Goal: Information Seeking & Learning: Learn about a topic

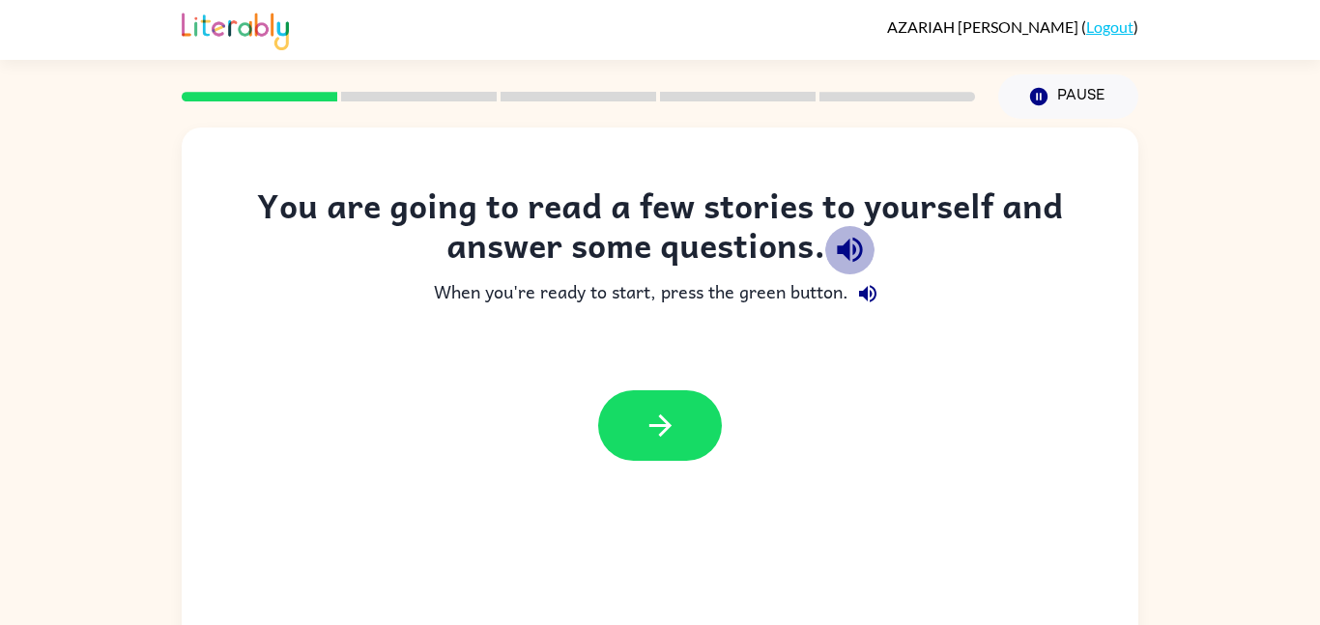
click at [860, 240] on icon "button" at bounding box center [850, 250] width 34 height 34
click at [868, 286] on icon "button" at bounding box center [867, 293] width 23 height 23
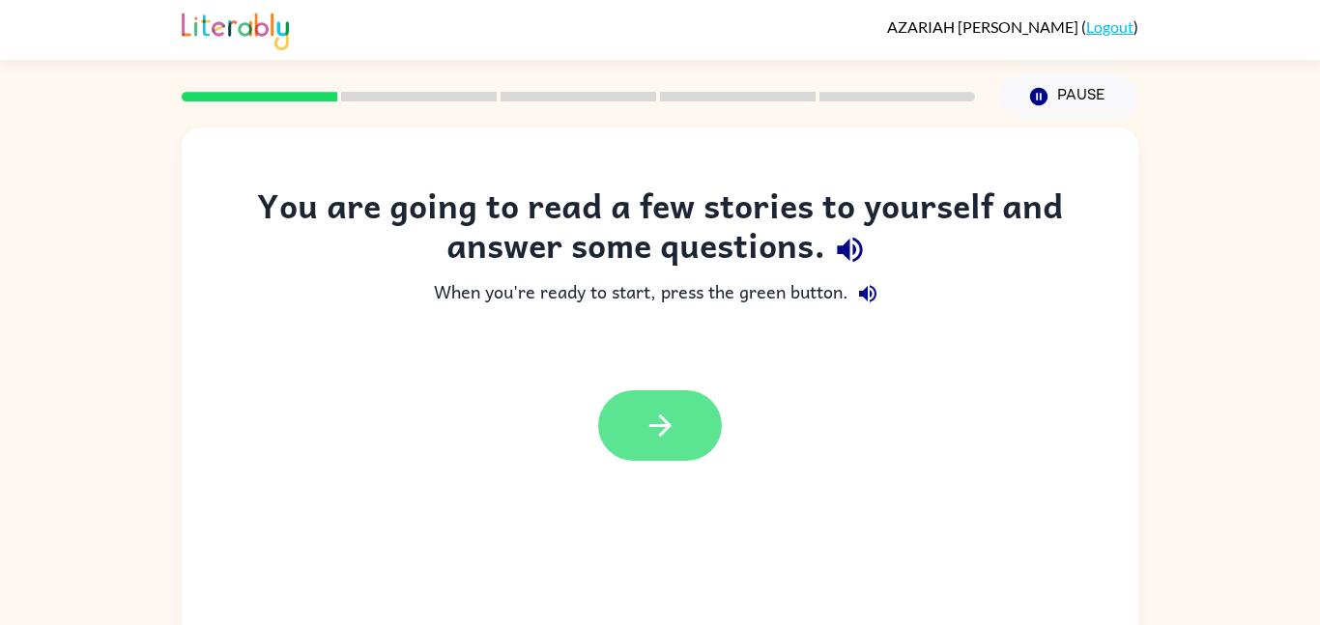
click at [660, 414] on icon "button" at bounding box center [660, 426] width 34 height 34
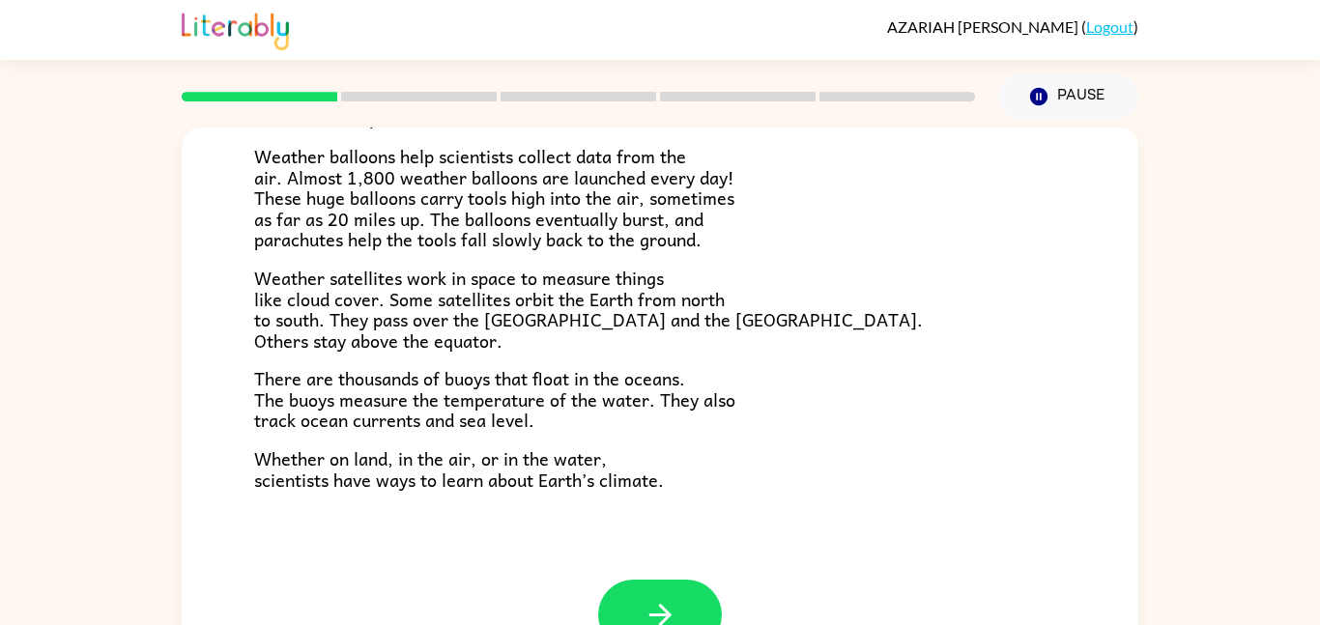
scroll to position [54, 0]
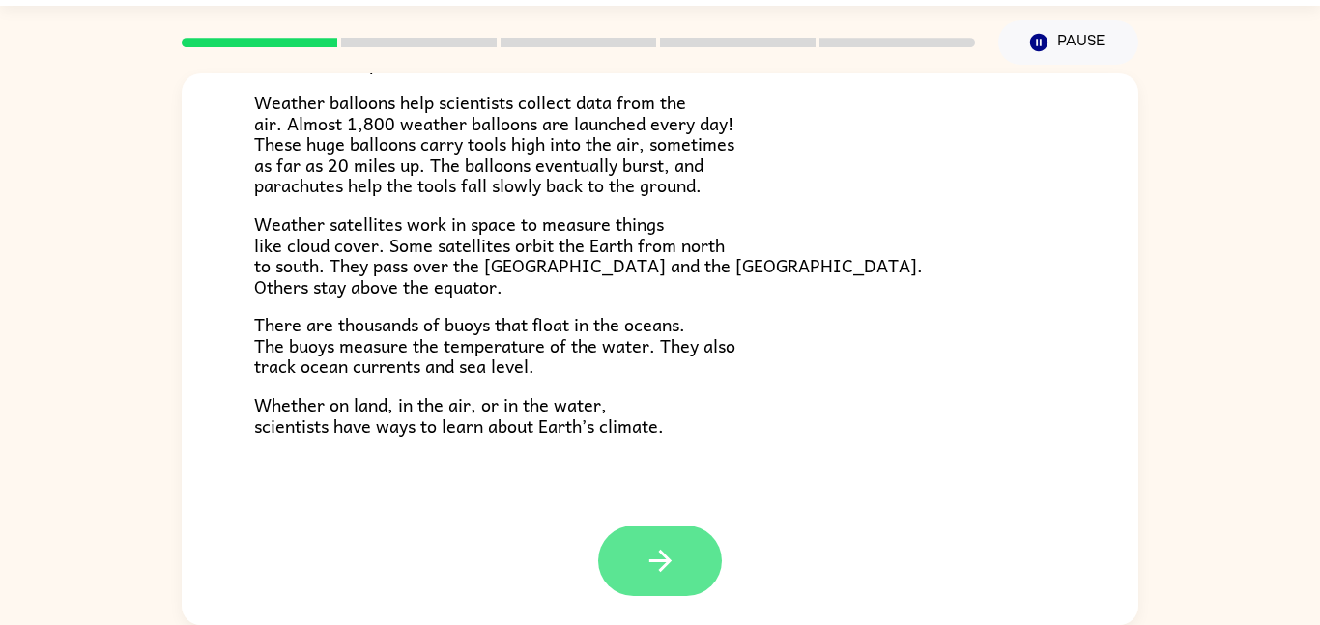
click at [658, 587] on button "button" at bounding box center [660, 561] width 124 height 71
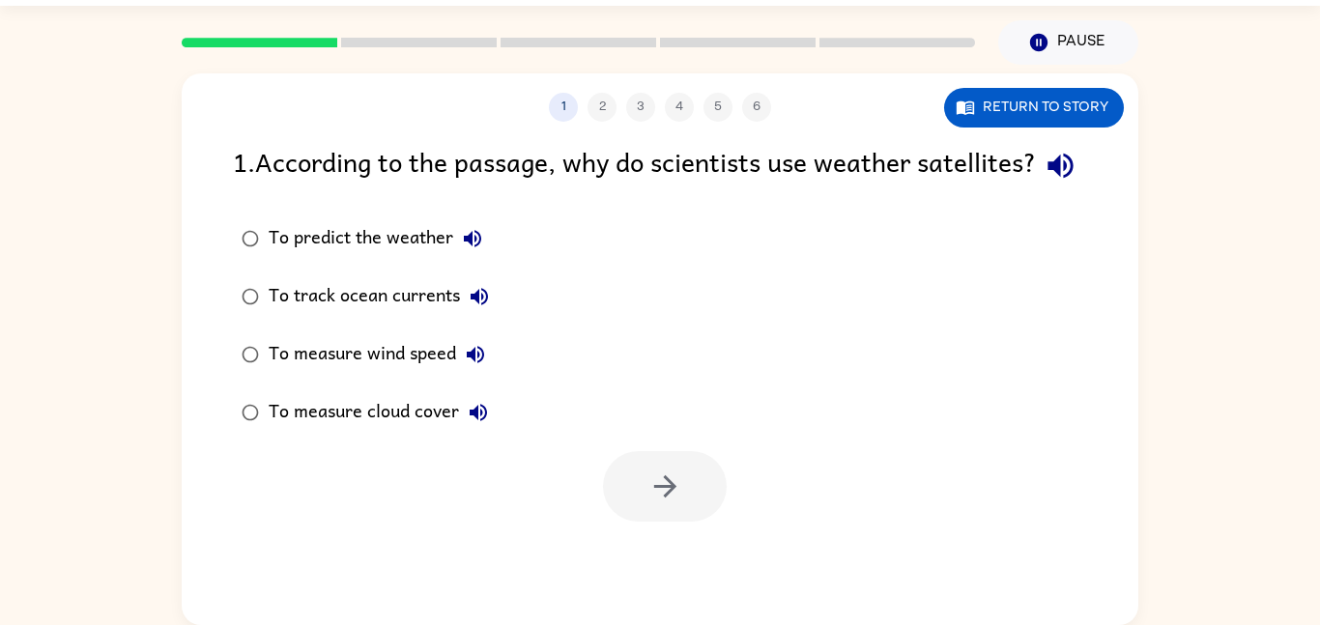
scroll to position [0, 0]
click at [305, 373] on label "To measure wind speed" at bounding box center [365, 355] width 286 height 58
click at [639, 522] on button "button" at bounding box center [665, 486] width 124 height 71
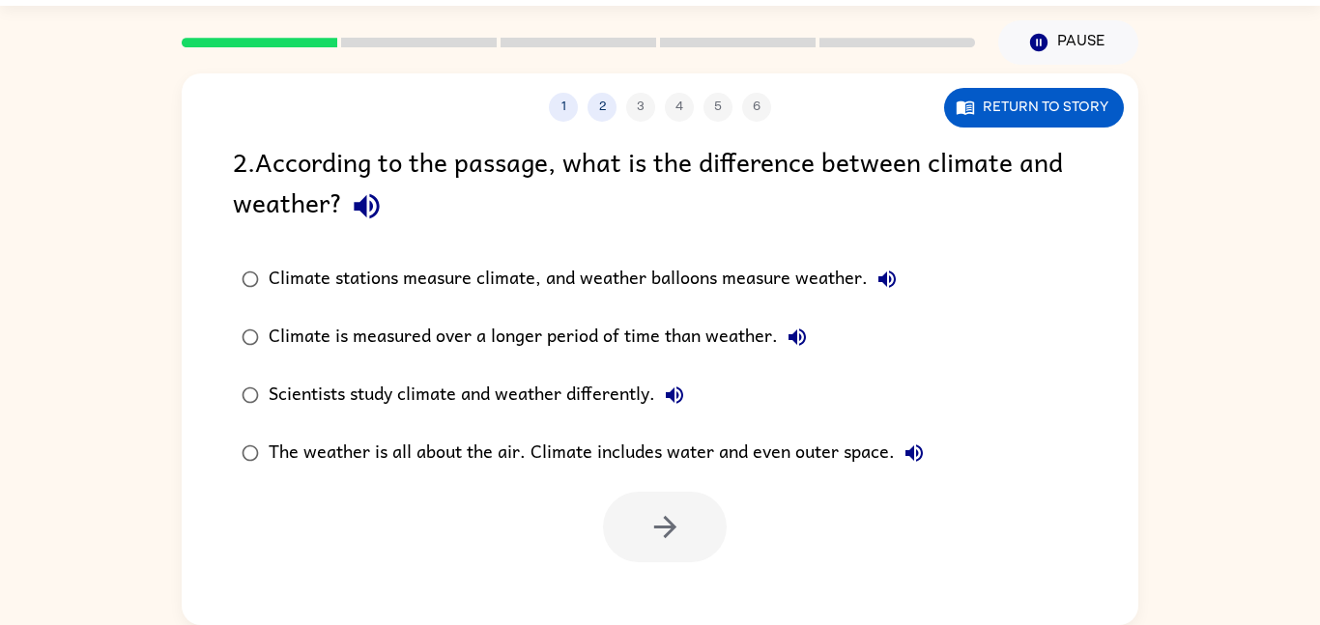
click at [450, 282] on div "Climate stations measure climate, and weather balloons measure weather." at bounding box center [588, 279] width 638 height 39
click at [623, 544] on button "button" at bounding box center [665, 527] width 124 height 71
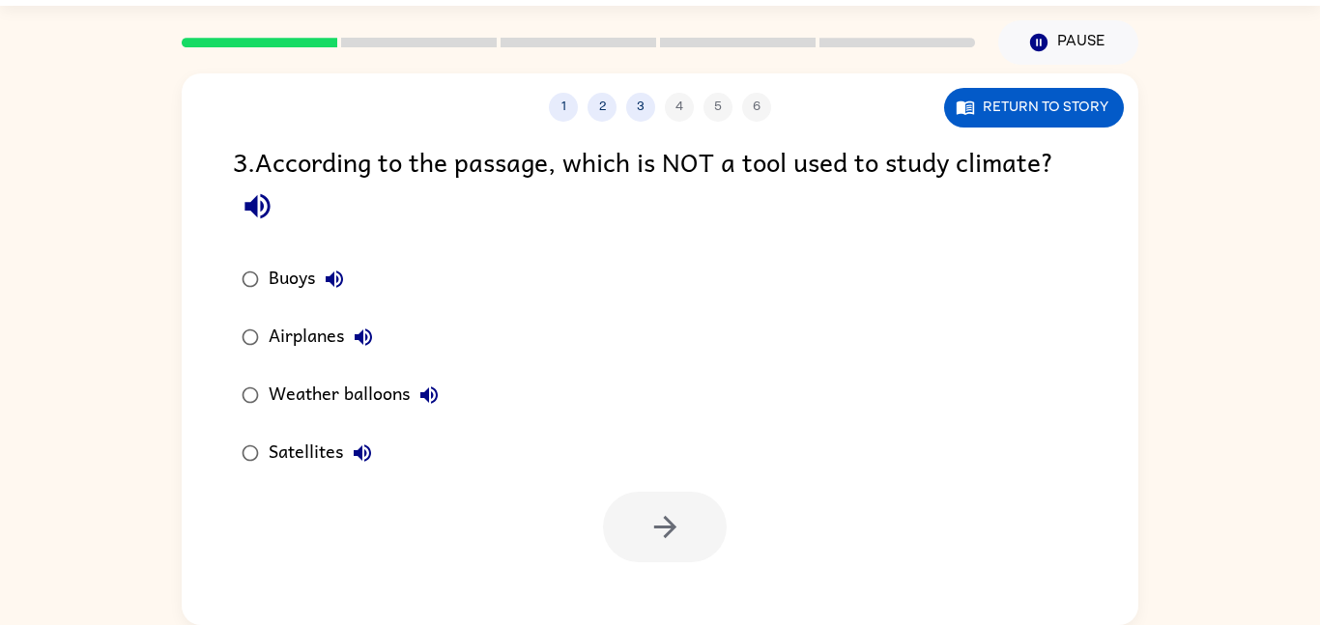
click at [299, 387] on div "Weather balloons" at bounding box center [359, 395] width 180 height 39
click at [666, 520] on icon "button" at bounding box center [664, 527] width 22 height 22
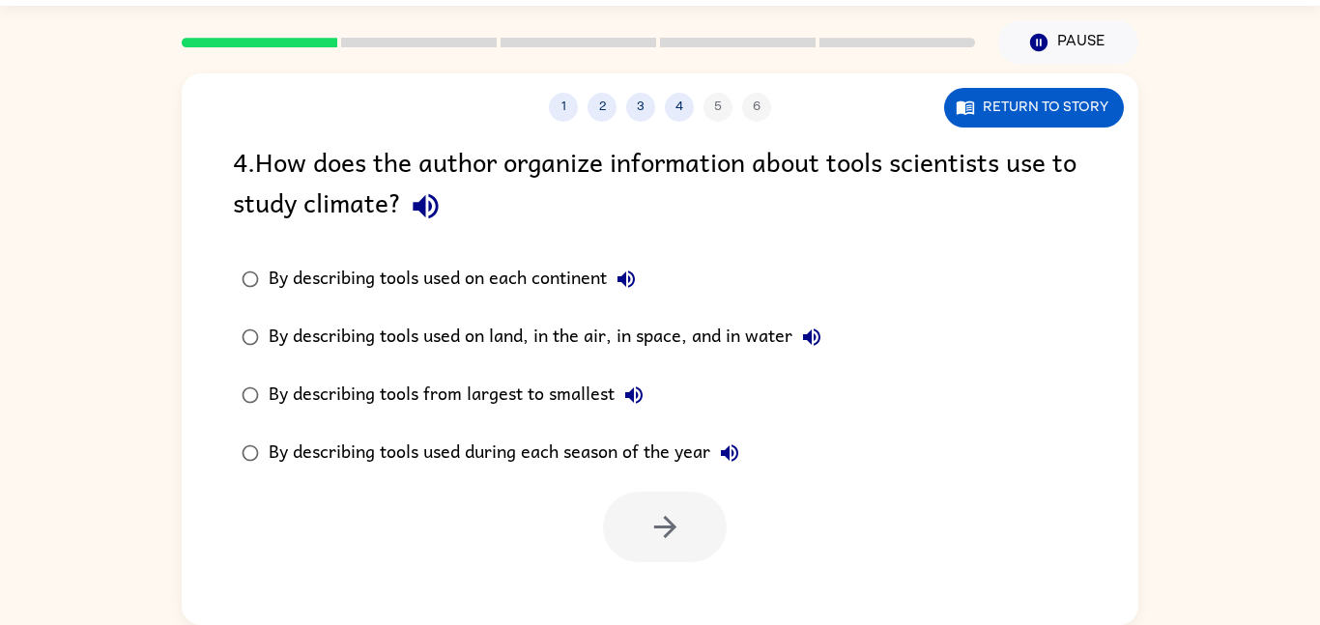
click at [527, 379] on div "By describing tools from largest to smallest" at bounding box center [461, 395] width 385 height 39
click at [674, 579] on div "1 2 3 4 5 6 Return to story 4 . How does the author organize information about …" at bounding box center [660, 349] width 956 height 552
click at [624, 508] on button "button" at bounding box center [665, 527] width 124 height 71
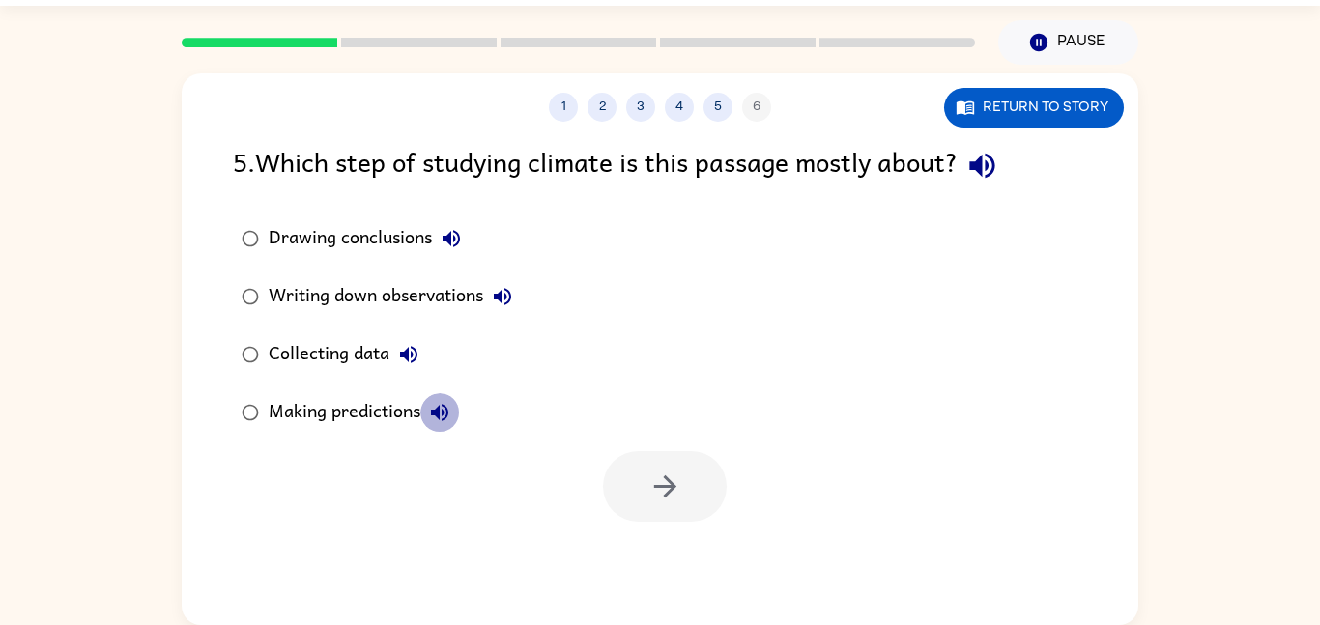
click at [443, 409] on icon "button" at bounding box center [439, 412] width 23 height 23
click at [339, 409] on div "Making predictions" at bounding box center [364, 412] width 190 height 39
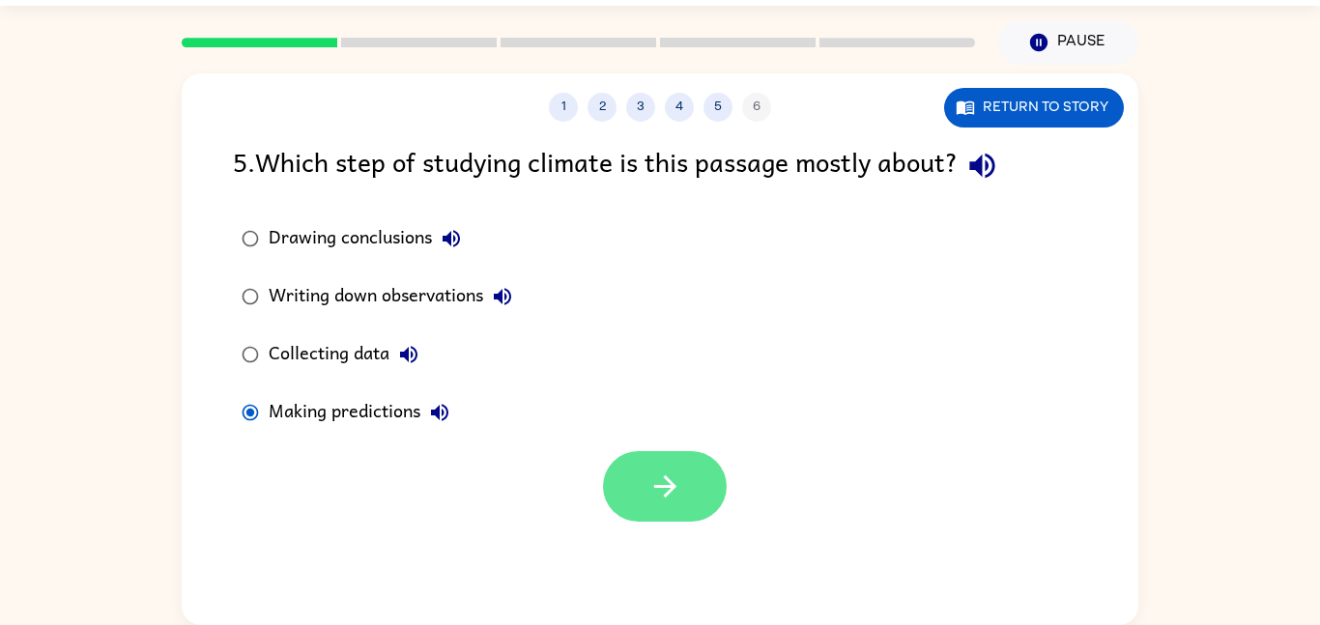
click at [658, 480] on icon "button" at bounding box center [665, 487] width 34 height 34
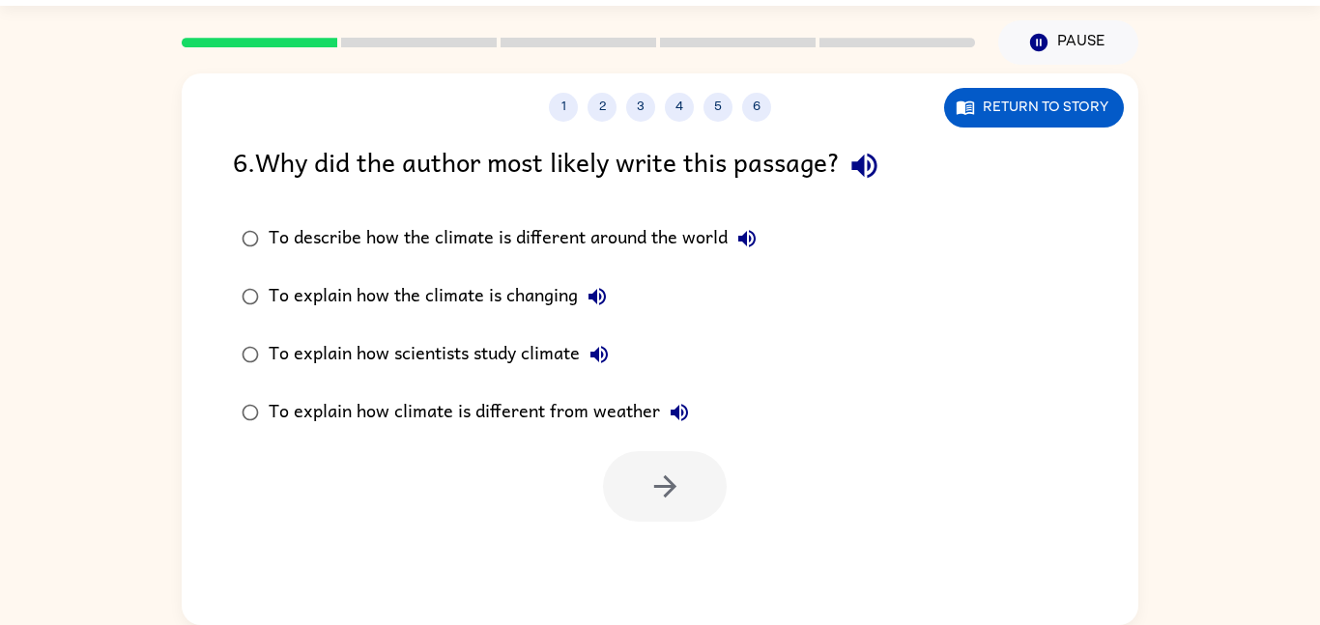
click at [527, 373] on div "To explain how scientists study climate" at bounding box center [444, 354] width 350 height 39
click at [636, 477] on button "button" at bounding box center [665, 486] width 124 height 71
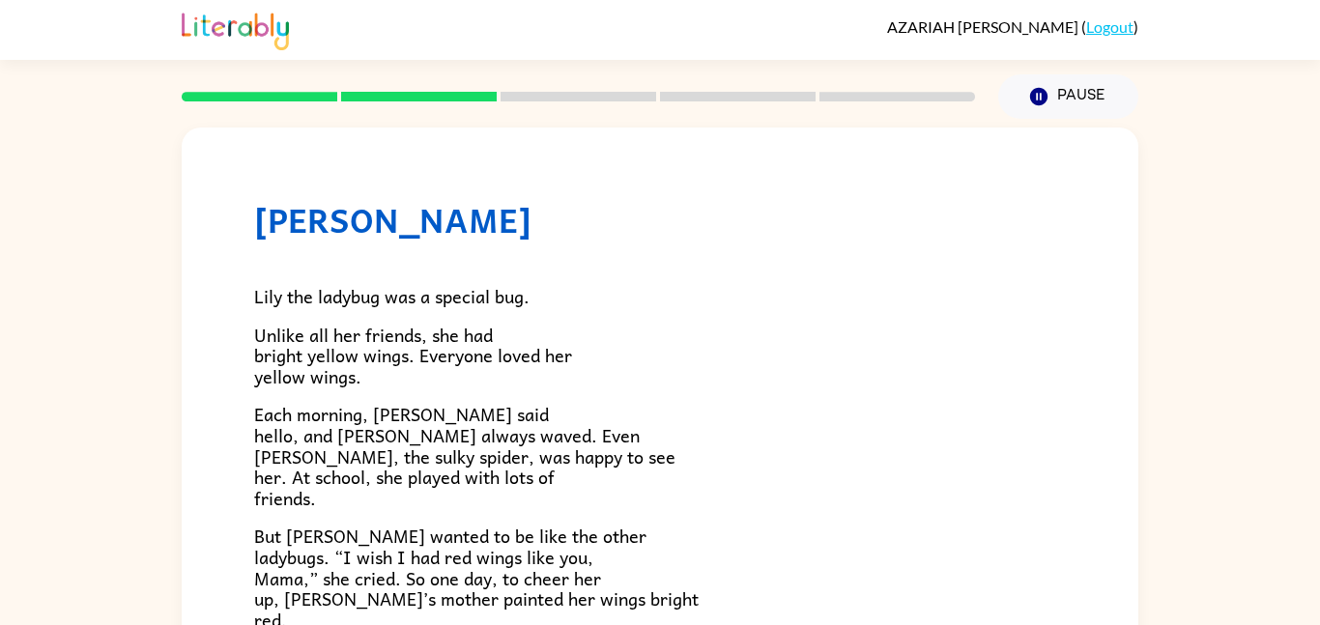
click at [421, 374] on p "Unlike all her friends, she had bright yellow wings. Everyone loved her yellow …" at bounding box center [660, 356] width 812 height 63
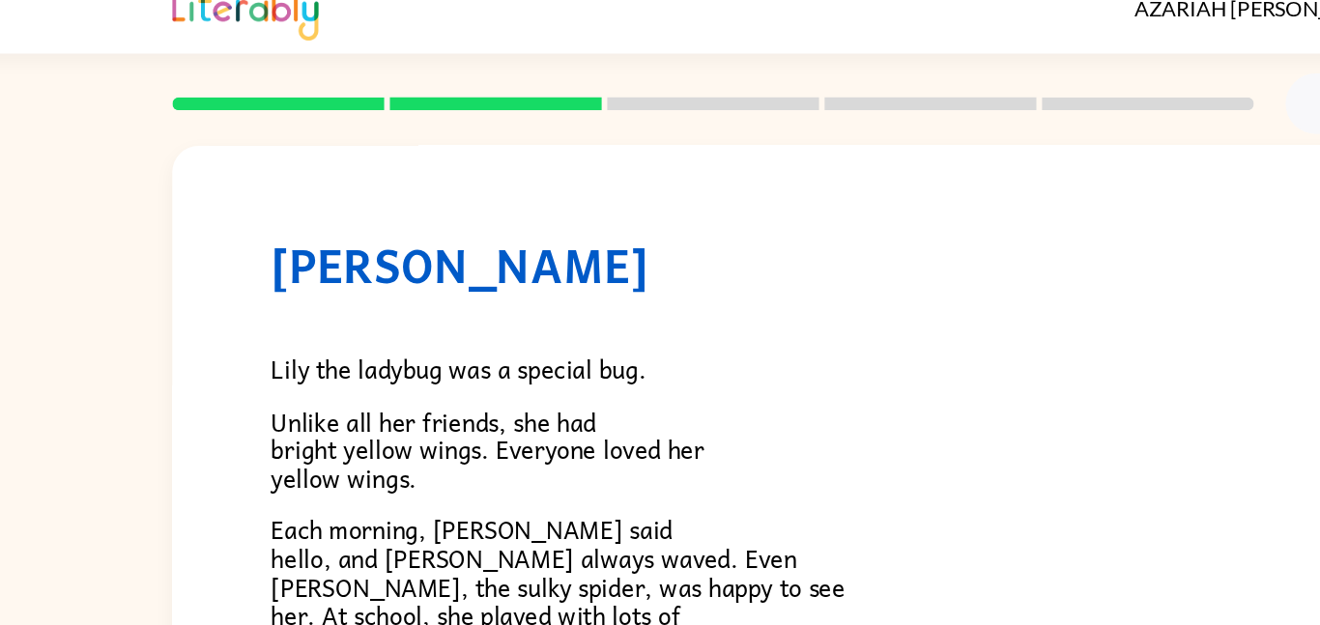
scroll to position [6, 0]
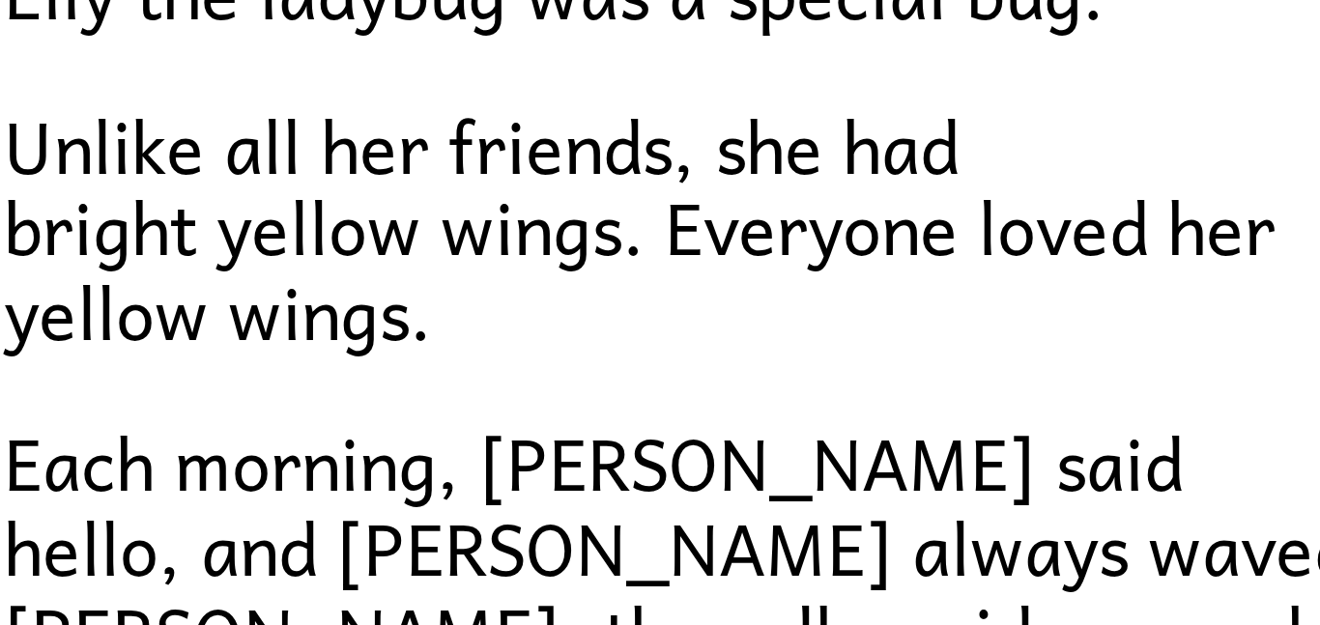
click at [356, 383] on span "Unlike all her friends, she had bright yellow wings. Everyone loved her yellow …" at bounding box center [413, 350] width 318 height 70
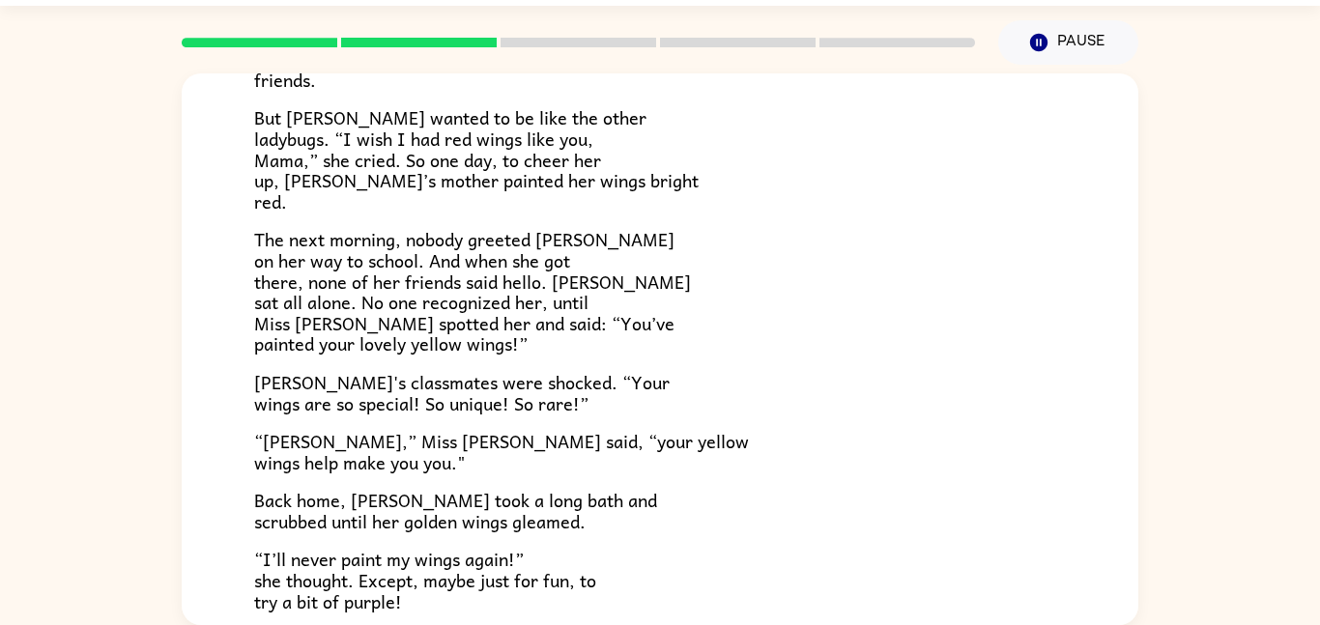
scroll to position [366, 0]
click at [627, 372] on p "[PERSON_NAME]'s classmates were shocked. “Your wings are so special! So unique!…" at bounding box center [660, 391] width 812 height 42
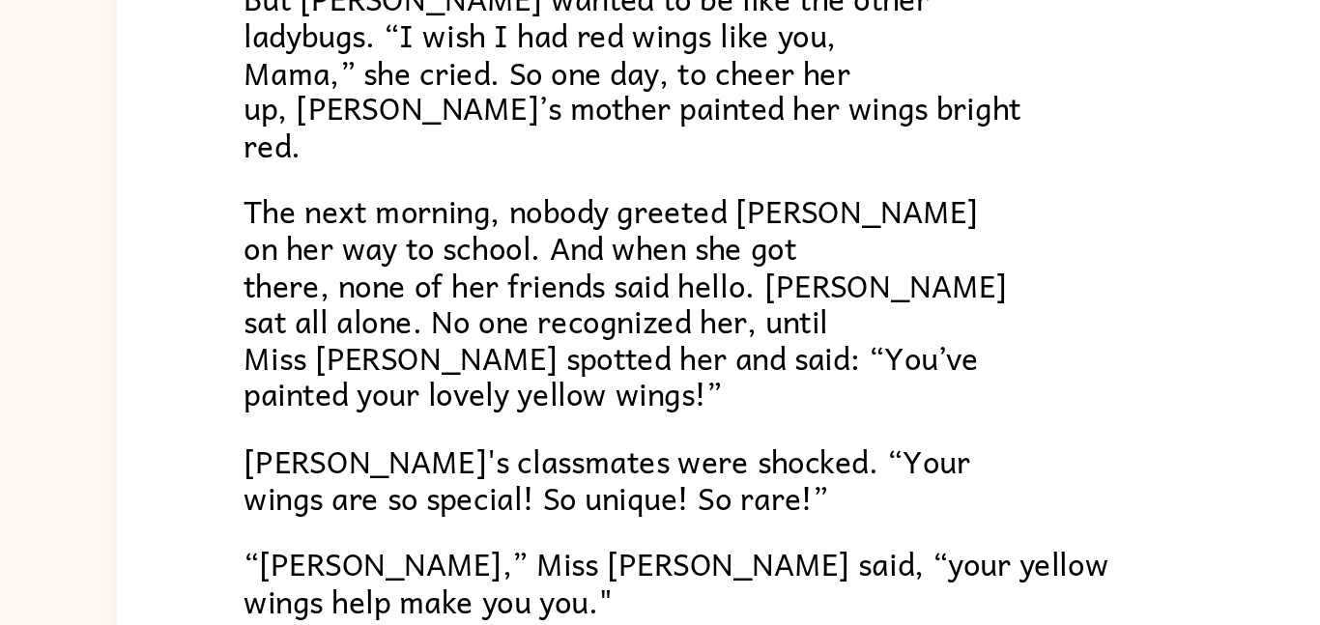
scroll to position [362, 0]
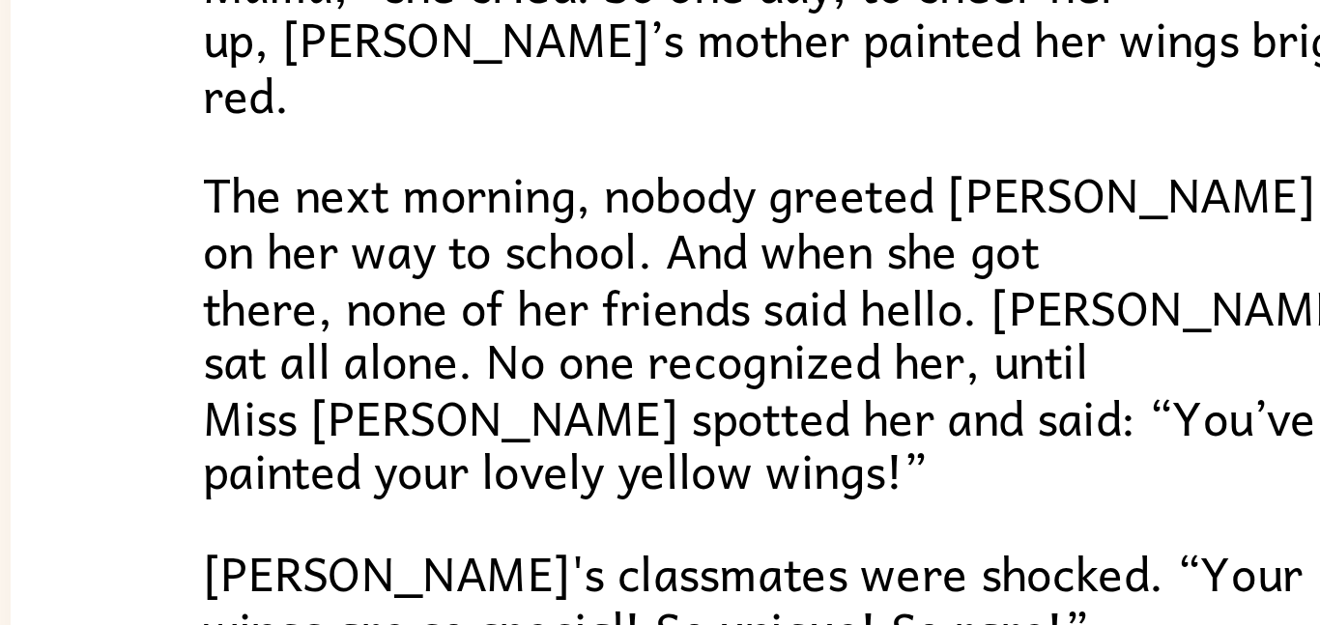
click at [294, 275] on span "The next morning, nobody greeted [PERSON_NAME] on her way to school. And when s…" at bounding box center [472, 293] width 437 height 132
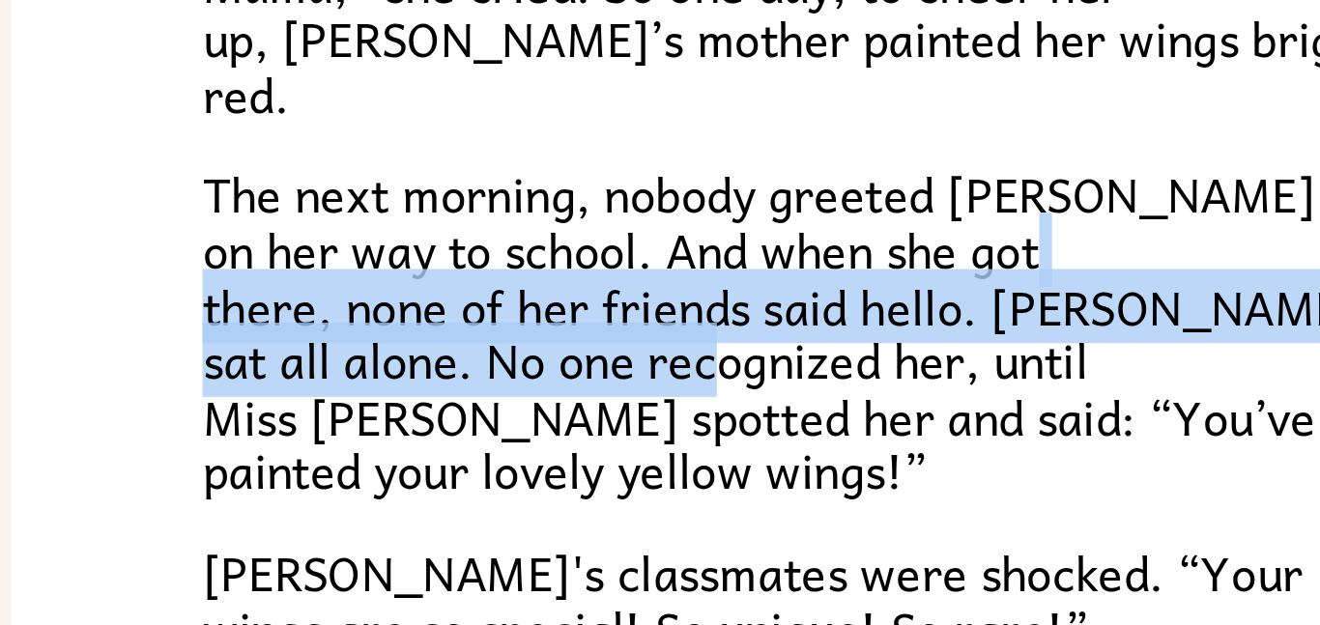
click at [642, 324] on p "The next morning, nobody greeted [PERSON_NAME] on her way to school. And when s…" at bounding box center [660, 294] width 812 height 126
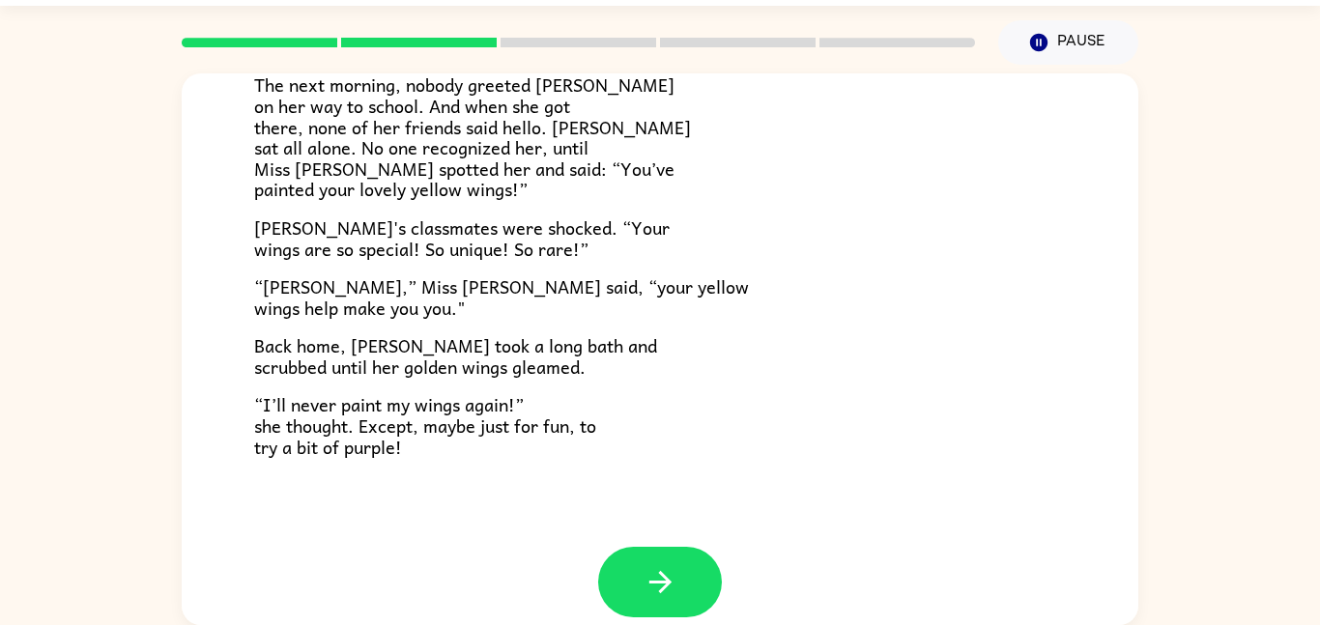
scroll to position [540, 0]
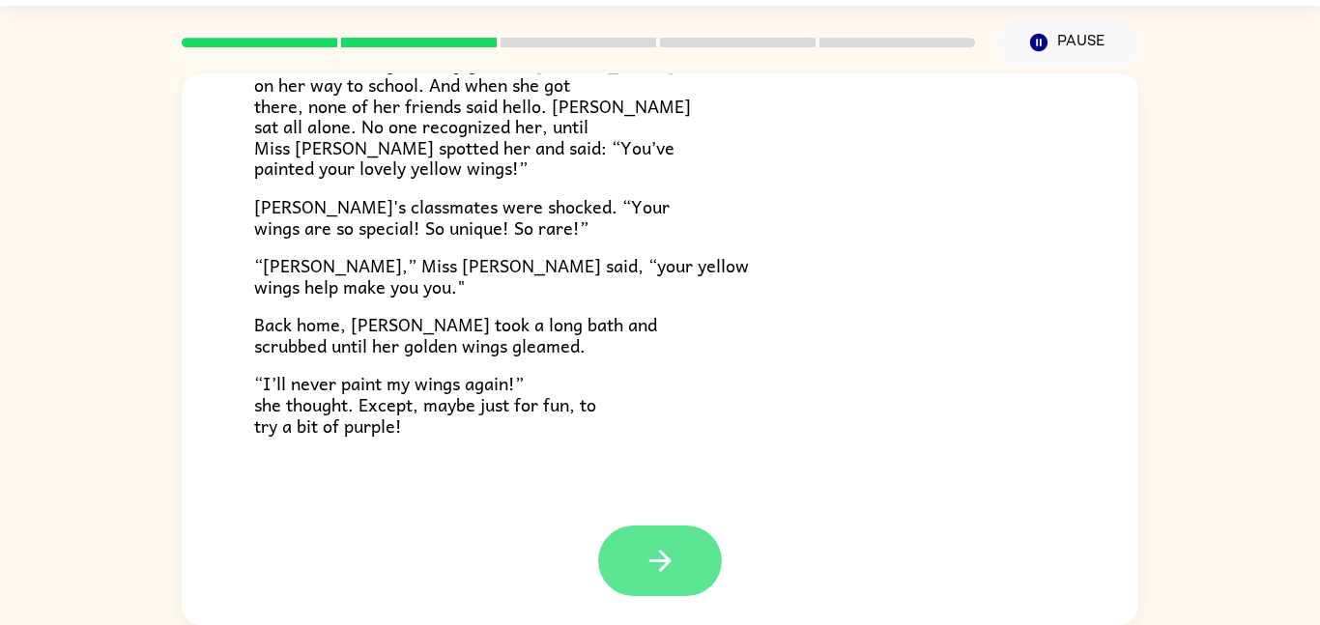
click at [630, 569] on button "button" at bounding box center [660, 561] width 124 height 71
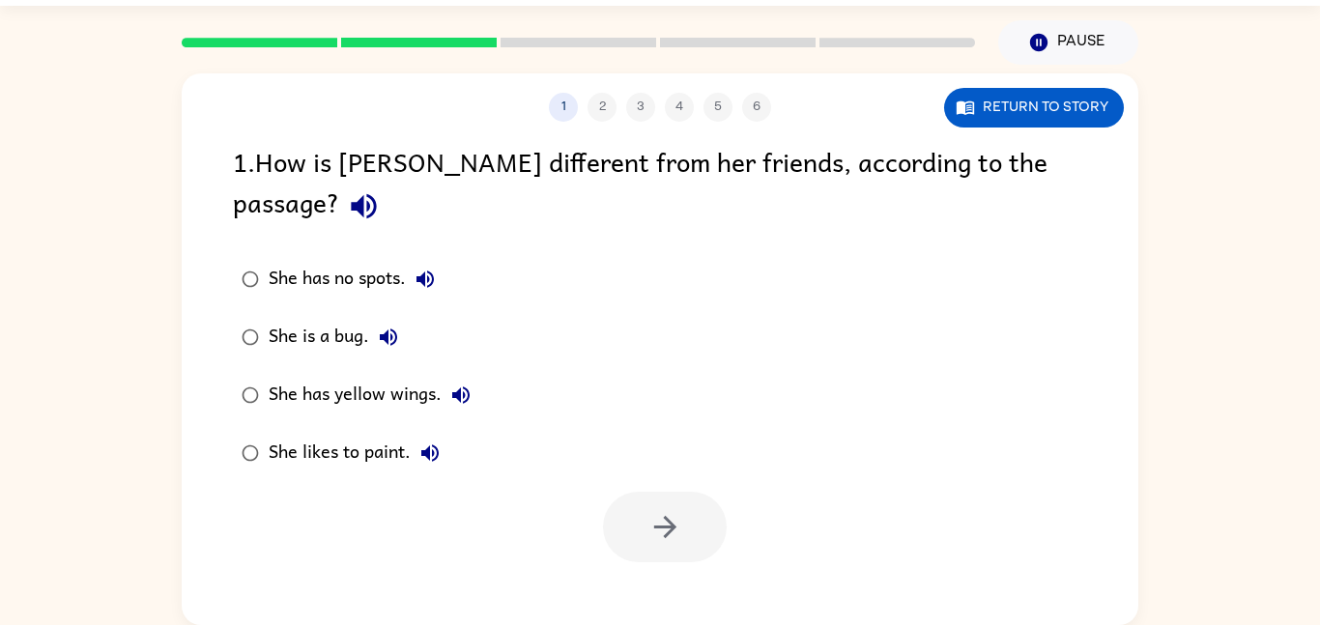
scroll to position [0, 0]
click at [388, 185] on button "button" at bounding box center [363, 206] width 49 height 49
click at [428, 268] on icon "button" at bounding box center [425, 279] width 23 height 23
click at [388, 326] on icon "button" at bounding box center [388, 337] width 23 height 23
click at [461, 384] on icon "button" at bounding box center [460, 395] width 23 height 23
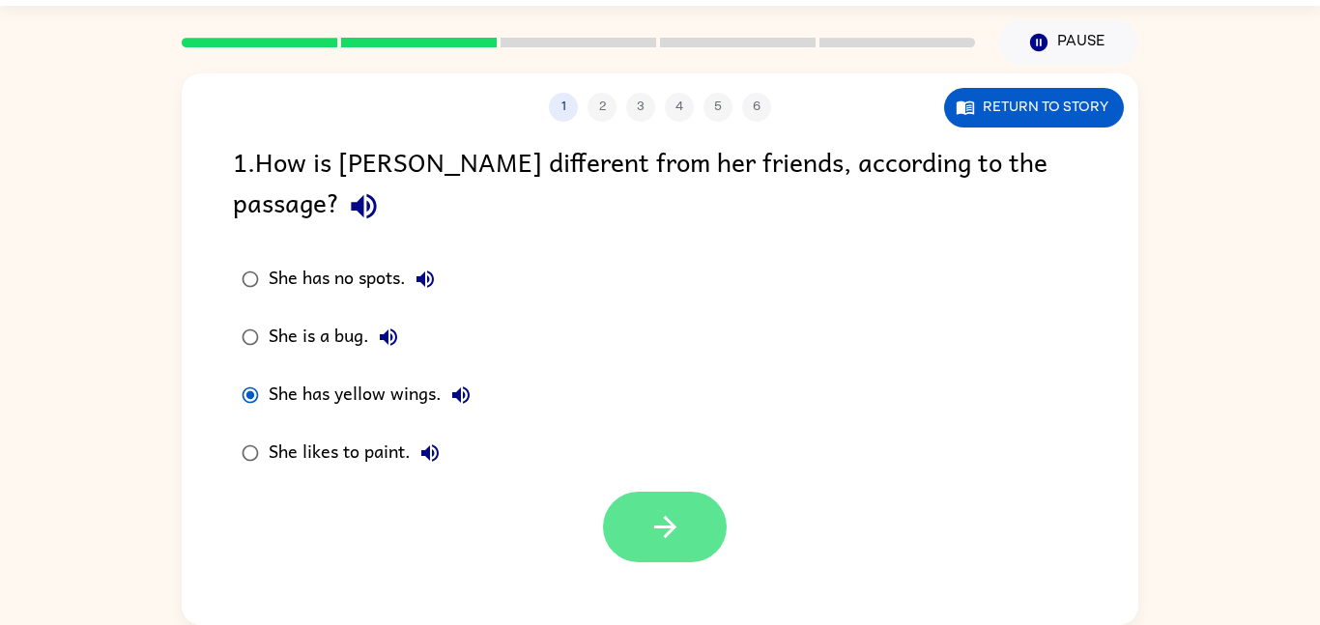
click at [665, 514] on button "button" at bounding box center [665, 527] width 124 height 71
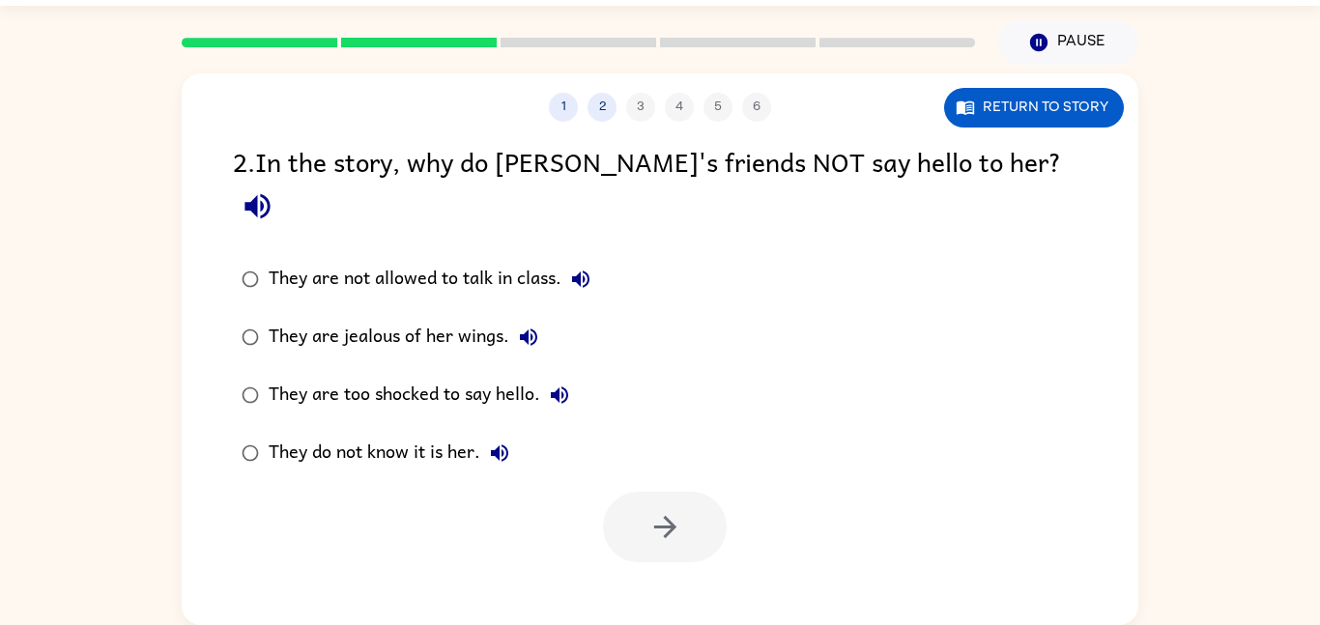
click at [274, 189] on icon "button" at bounding box center [258, 206] width 34 height 34
click at [586, 268] on icon "button" at bounding box center [580, 279] width 23 height 23
click at [523, 326] on icon "button" at bounding box center [528, 337] width 23 height 23
click at [555, 384] on icon "button" at bounding box center [559, 395] width 23 height 23
click at [504, 444] on icon "button" at bounding box center [499, 452] width 17 height 17
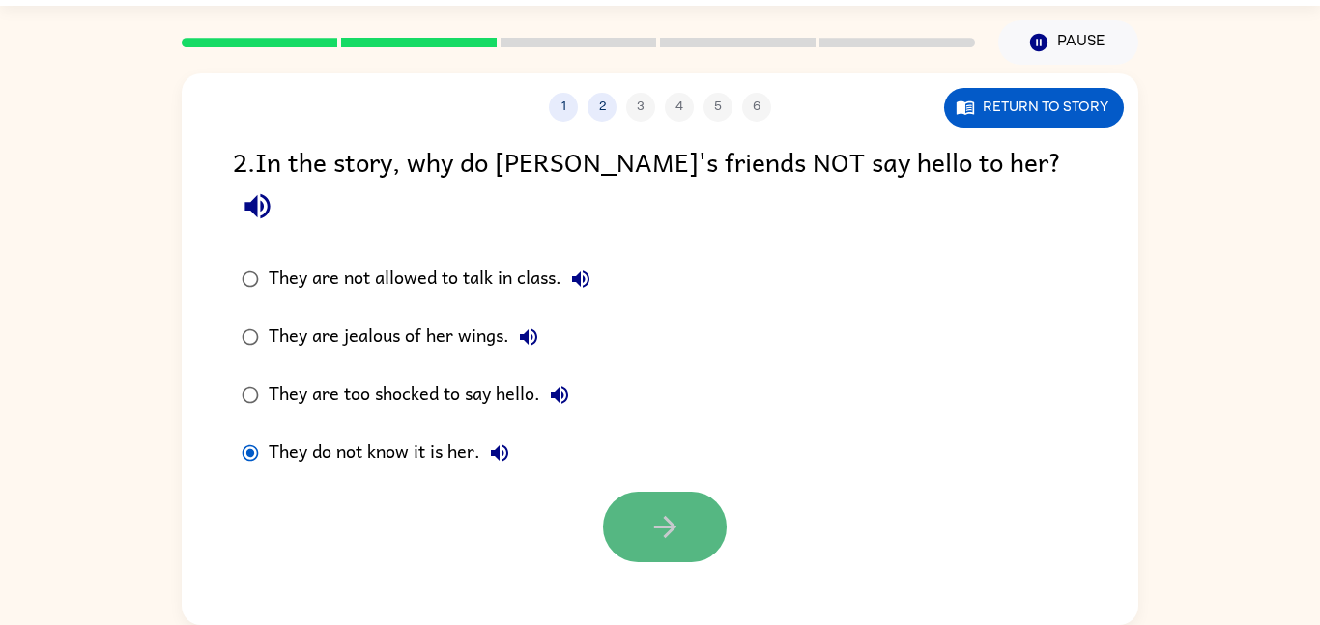
click at [669, 492] on button "button" at bounding box center [665, 527] width 124 height 71
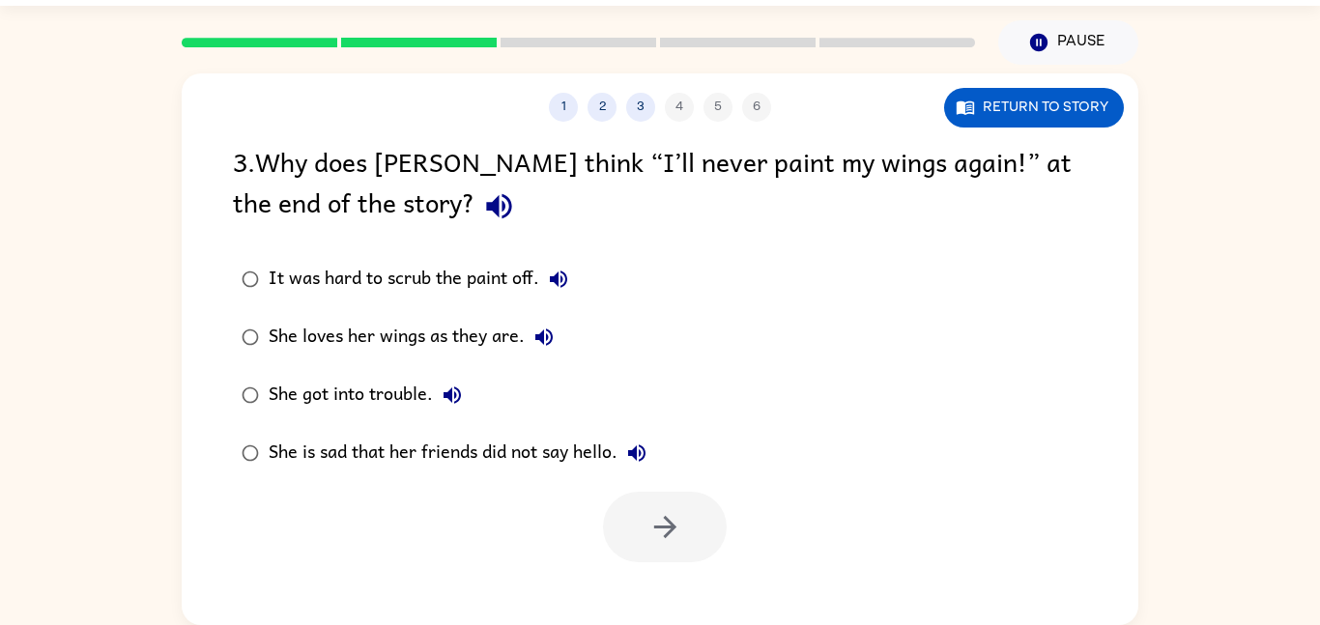
click at [474, 201] on button "button" at bounding box center [498, 206] width 49 height 49
click at [561, 273] on icon "button" at bounding box center [558, 279] width 23 height 23
click at [538, 336] on icon "button" at bounding box center [543, 336] width 17 height 17
click at [624, 497] on button "button" at bounding box center [665, 527] width 124 height 71
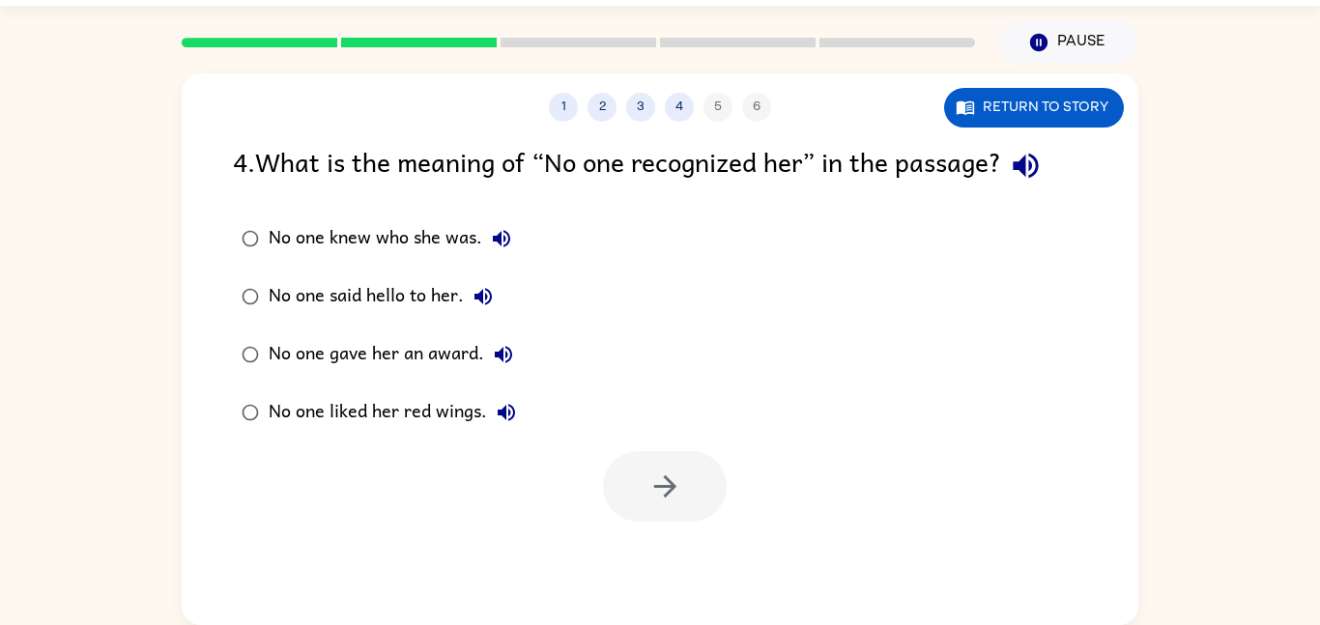
click at [1038, 178] on icon "button" at bounding box center [1025, 166] width 25 height 25
